Goal: Download file/media

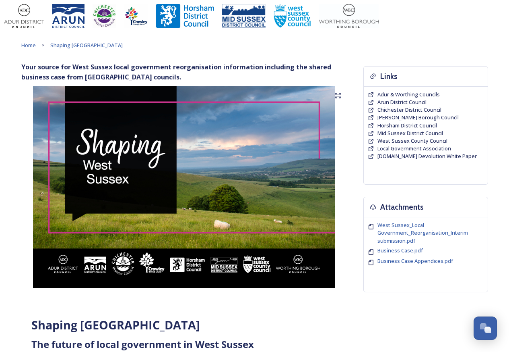
click at [395, 253] on span "Business Case.pdf" at bounding box center [400, 249] width 45 height 7
click at [387, 229] on span "West Sussex_Local Government_Reorganisation_Interim submission.pdf" at bounding box center [424, 232] width 93 height 23
